Goal: Find contact information: Find contact information

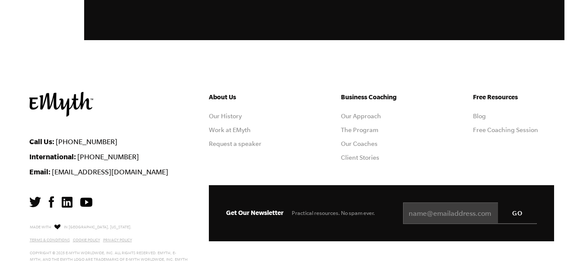
scroll to position [2394, 0]
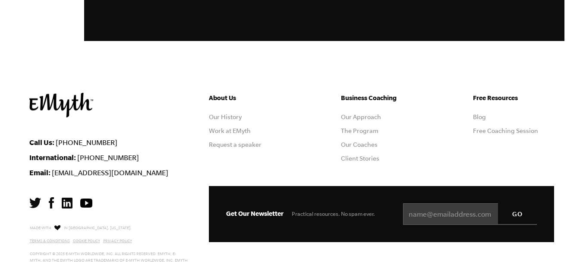
click at [50, 197] on img at bounding box center [51, 202] width 5 height 11
click at [116, 239] on link "Privacy Policy" at bounding box center [117, 241] width 29 height 4
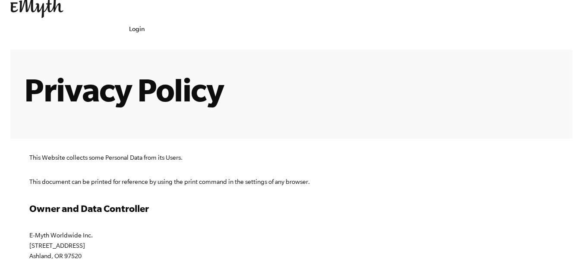
scroll to position [86, 0]
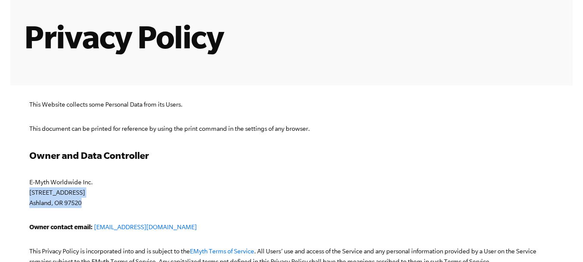
copy p "1467 Siskiyou Blvd #2071 Ashland, OR 97520"
drag, startPoint x: 25, startPoint y: 152, endPoint x: 109, endPoint y: 162, distance: 85.2
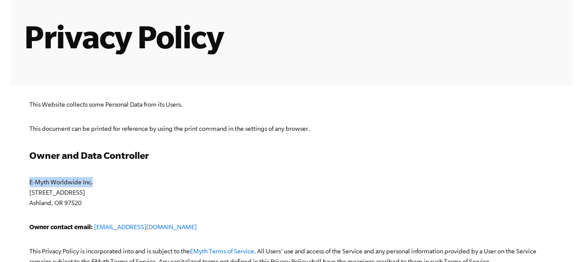
drag, startPoint x: 30, startPoint y: 138, endPoint x: 115, endPoint y: 142, distance: 85.2
copy p "E-Myth Worldwide Inc."
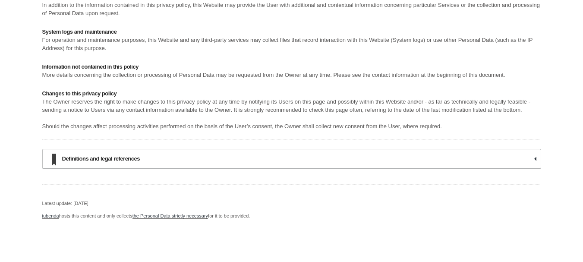
scroll to position [7329, 0]
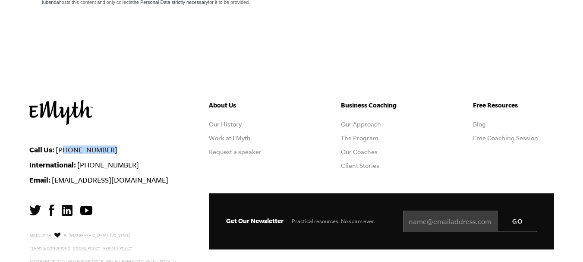
drag, startPoint x: 117, startPoint y: 98, endPoint x: 63, endPoint y: 101, distance: 54.5
click at [63, 146] on li "Call Us: 1-800-300-3531" at bounding box center [112, 150] width 167 height 8
copy link "800-300-3531"
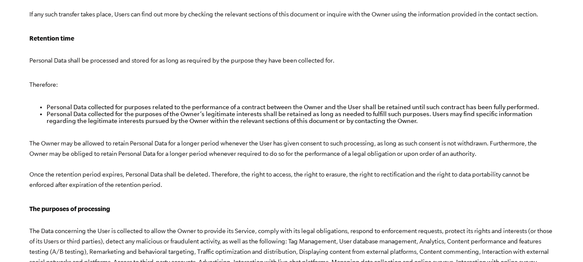
scroll to position [0, 0]
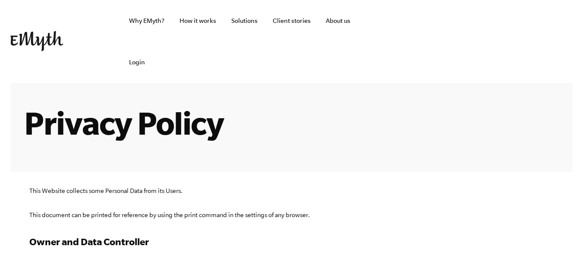
click at [60, 31] on img at bounding box center [36, 41] width 53 height 20
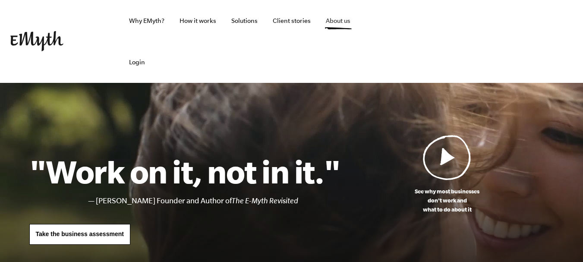
click at [345, 20] on link "About us" at bounding box center [338, 20] width 38 height 41
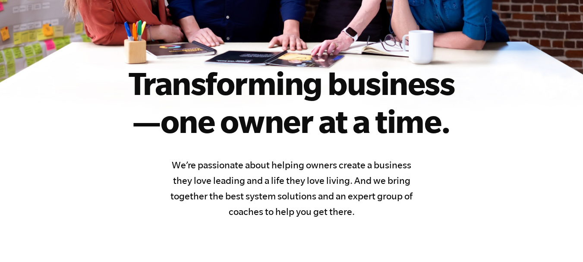
scroll to position [259, 0]
